Goal: Navigation & Orientation: Find specific page/section

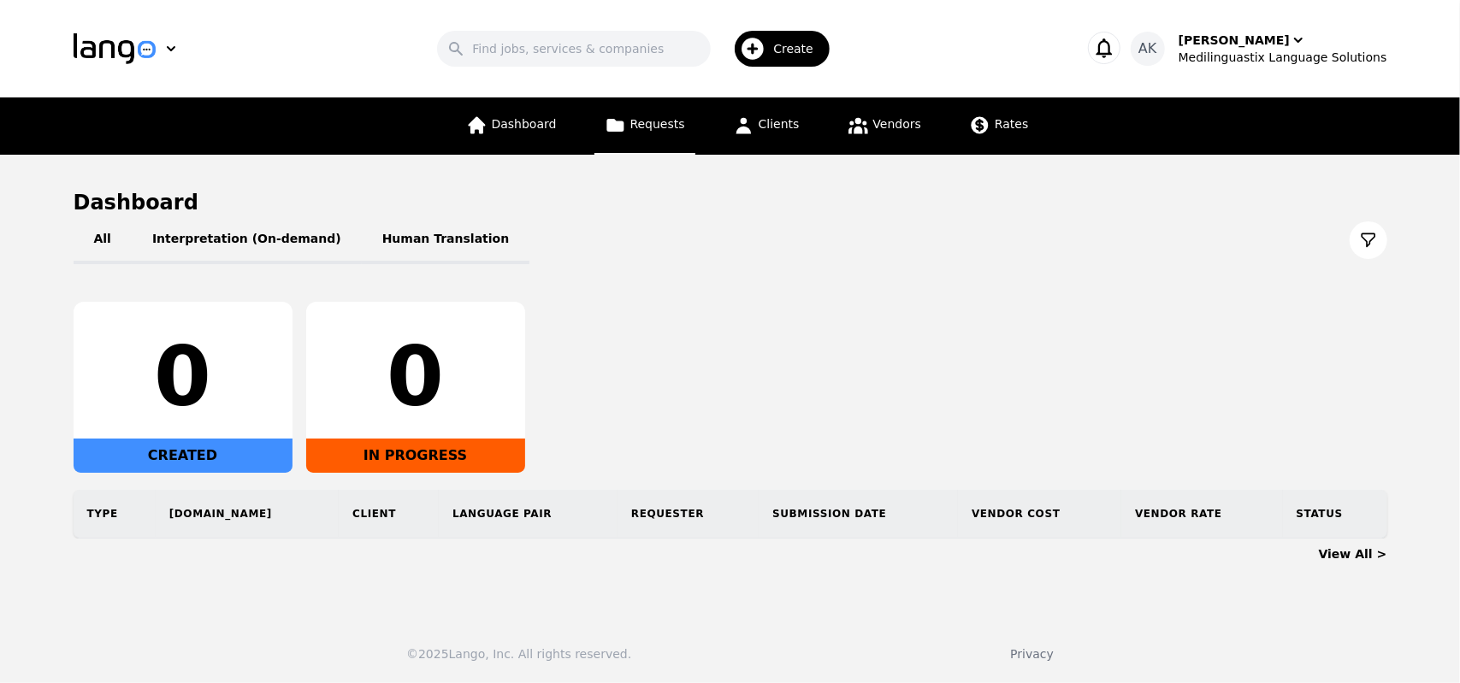
click at [626, 119] on icon at bounding box center [615, 125] width 21 height 21
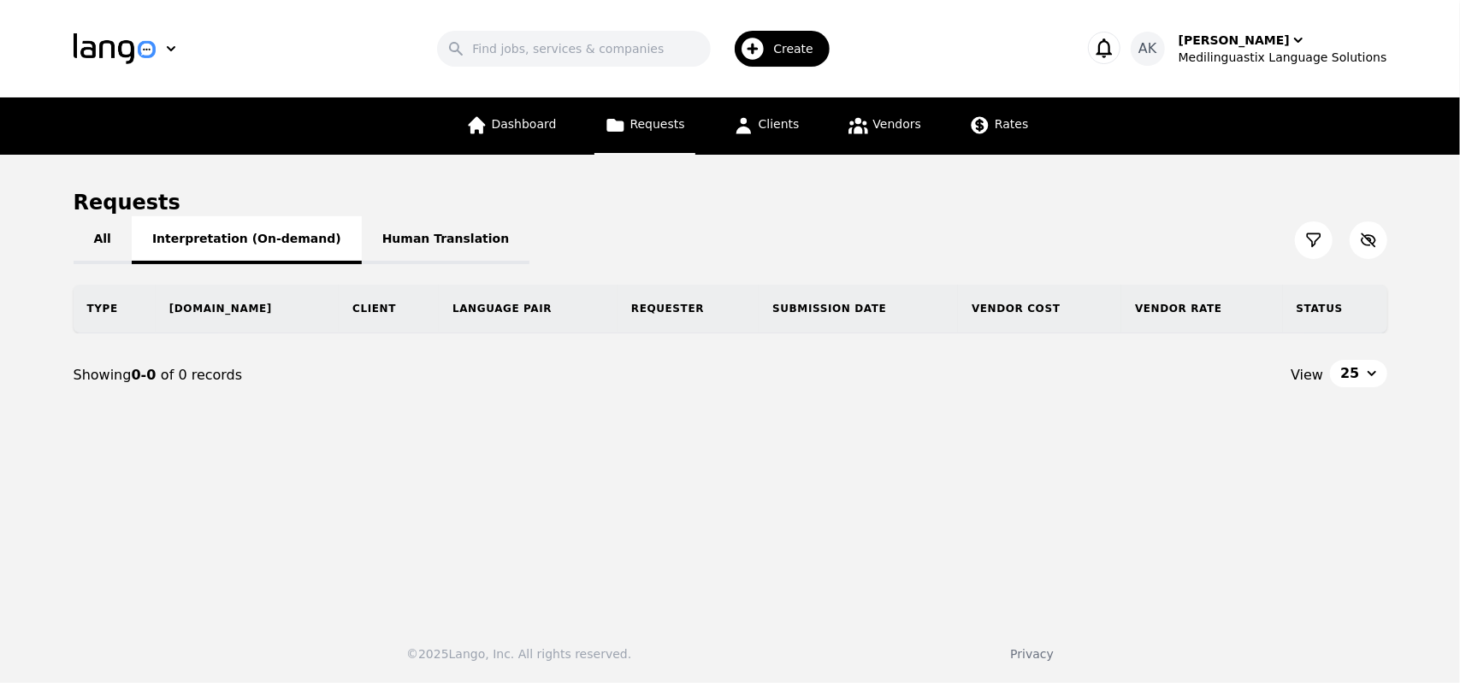
click at [279, 246] on button "Interpretation (On-demand)" at bounding box center [247, 240] width 230 height 48
click at [876, 110] on link "Vendors" at bounding box center [884, 126] width 94 height 57
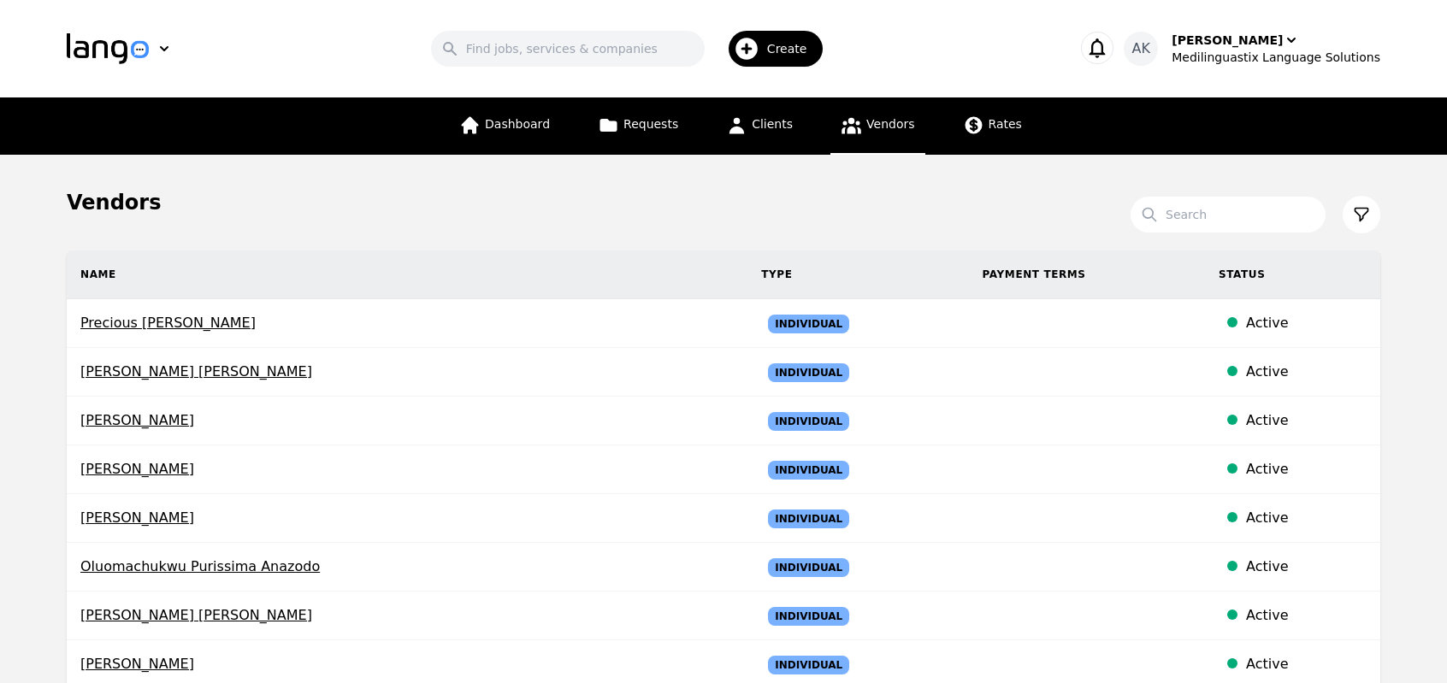
click at [575, 129] on div "Dashboard Requests Clients Vendors Rates" at bounding box center [740, 126] width 583 height 57
click at [496, 124] on link "Dashboard" at bounding box center [504, 126] width 111 height 57
